Goal: Connect with others: Connect with others

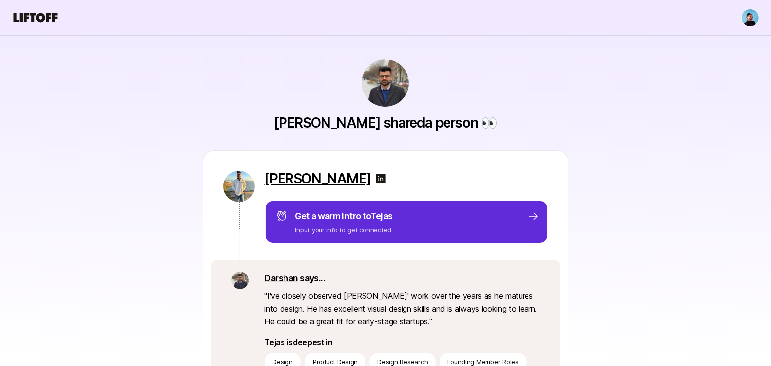
click at [325, 180] on p "[PERSON_NAME]" at bounding box center [318, 178] width 107 height 16
